Goal: Task Accomplishment & Management: Manage account settings

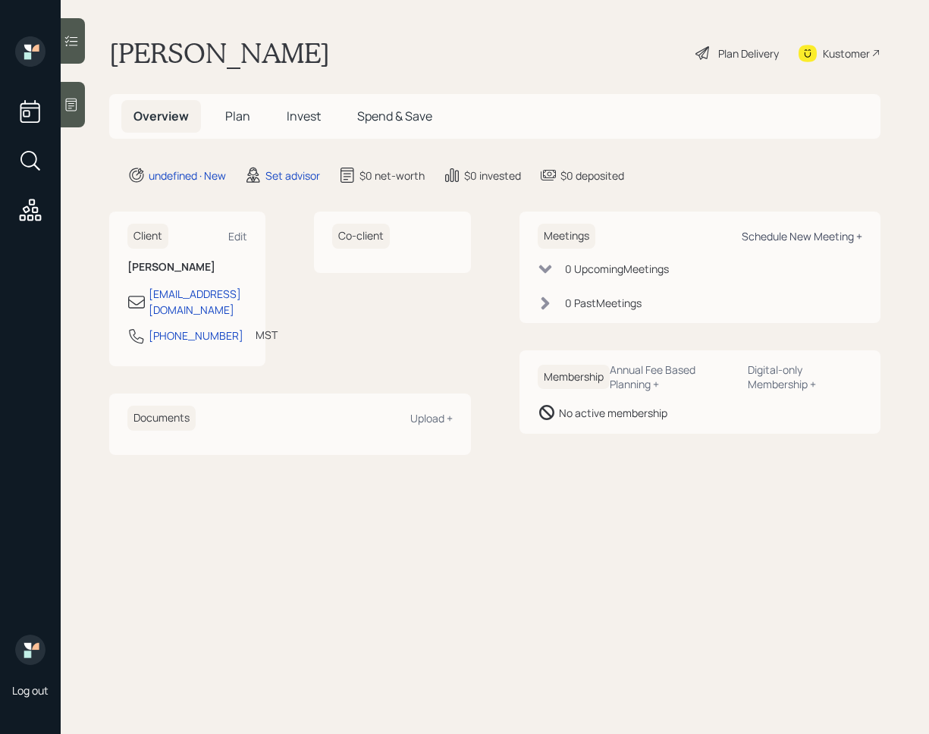
click at [811, 239] on div "Schedule New Meeting +" at bounding box center [802, 236] width 121 height 14
select select "round-[PERSON_NAME]"
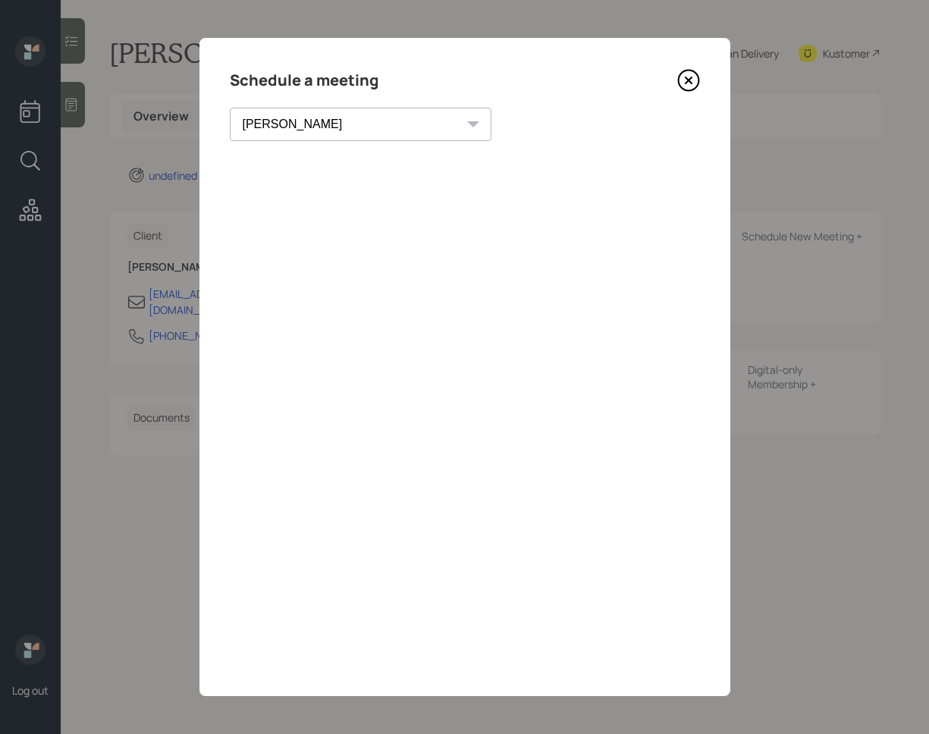
click at [691, 78] on icon at bounding box center [688, 80] width 23 height 23
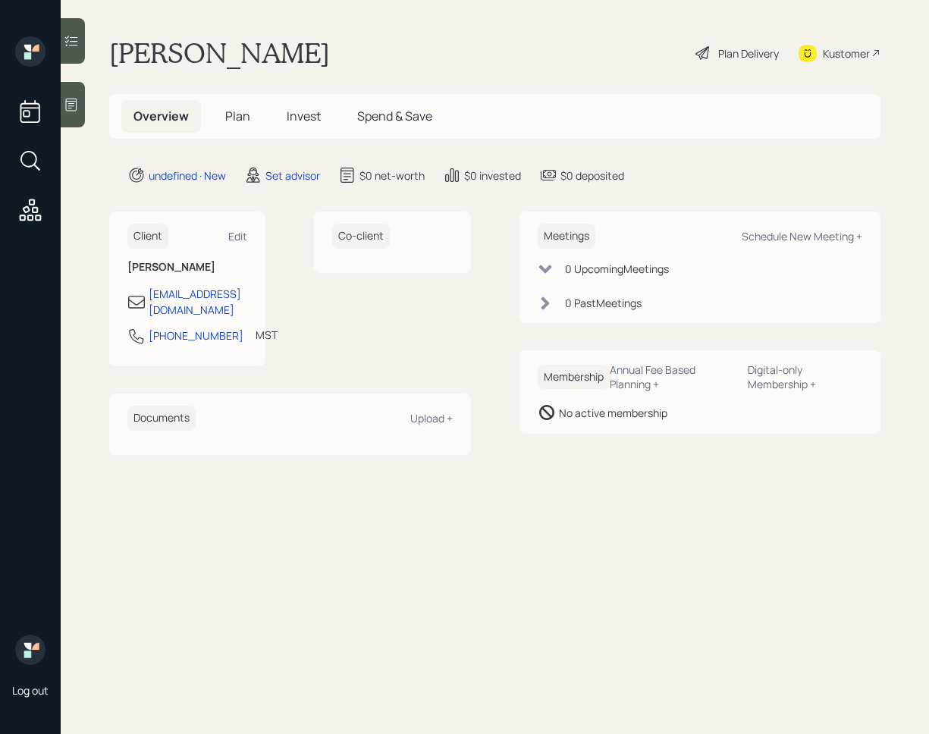
click at [90, 99] on main "[PERSON_NAME] Plan Delivery Kustomer Overview Plan Invest Spend & Save undefine…" at bounding box center [495, 367] width 868 height 734
click at [80, 99] on div at bounding box center [73, 104] width 24 height 45
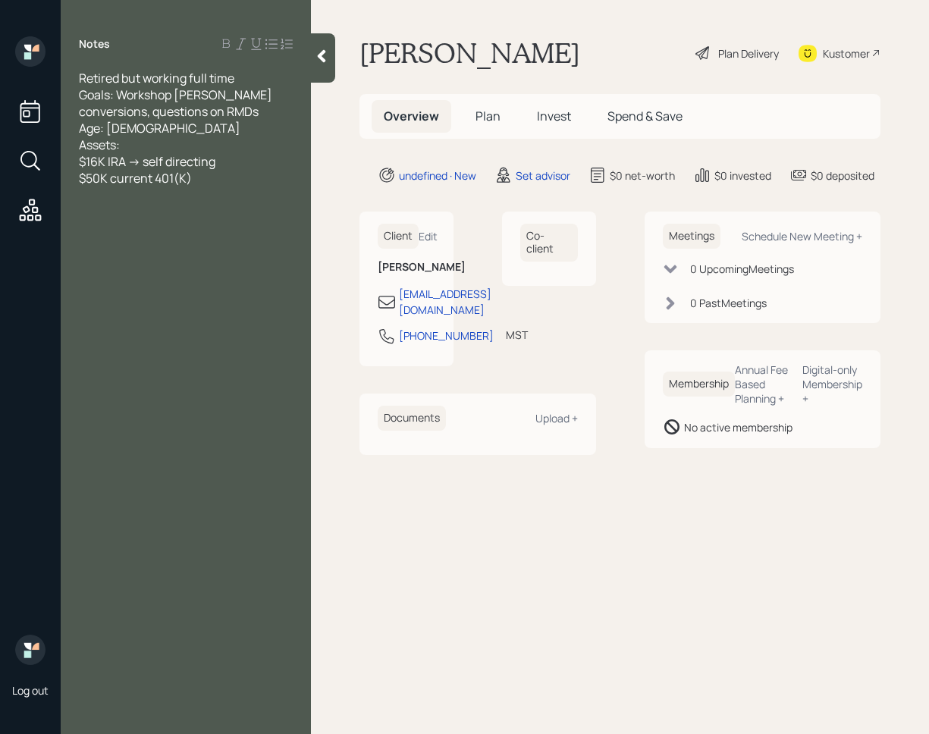
click at [317, 67] on div at bounding box center [323, 57] width 24 height 49
